Goal: Check status

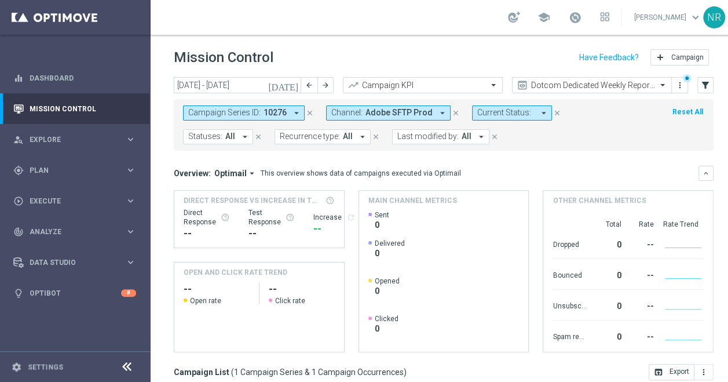
click at [169, 183] on div "[DATE] [DATE] - [DATE] arrow_back arrow_forward Campaign KPI trending_up Dotcom…" at bounding box center [444, 224] width 586 height 294
